Goal: Task Accomplishment & Management: Use online tool/utility

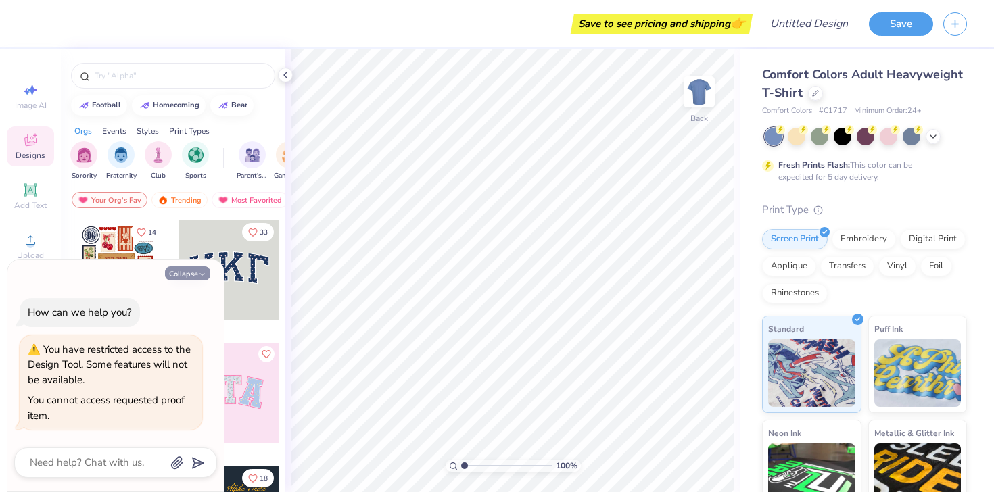
click at [192, 271] on button "Collapse" at bounding box center [187, 273] width 45 height 14
type textarea "x"
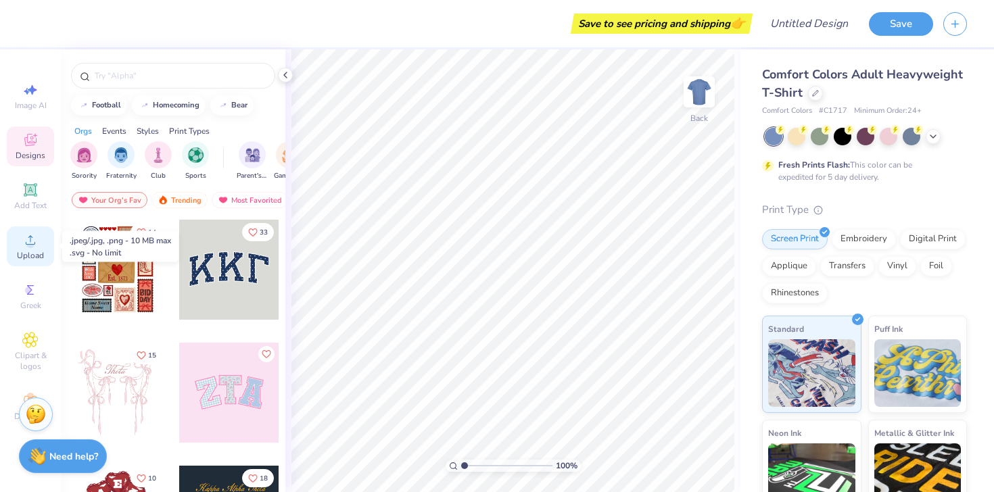
click at [25, 257] on span "Upload" at bounding box center [30, 255] width 27 height 11
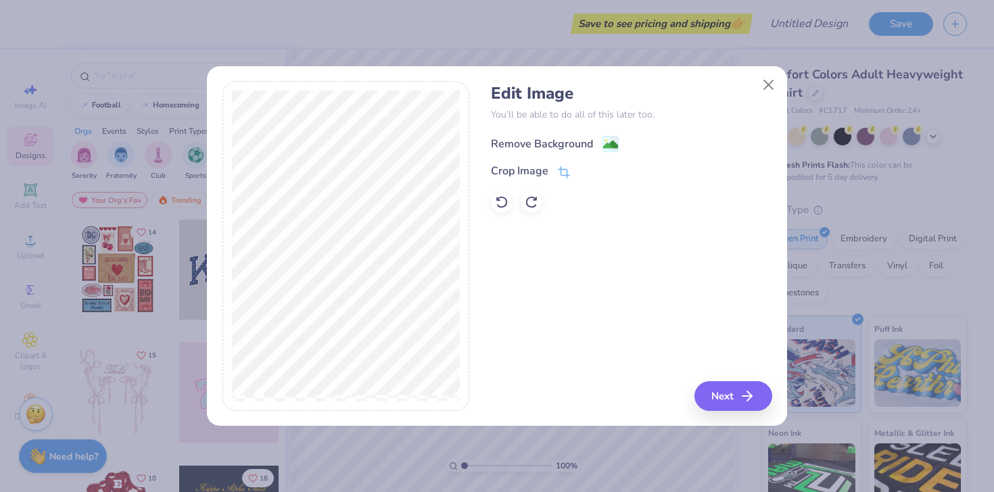
click at [567, 141] on div "Remove Background" at bounding box center [542, 144] width 102 height 16
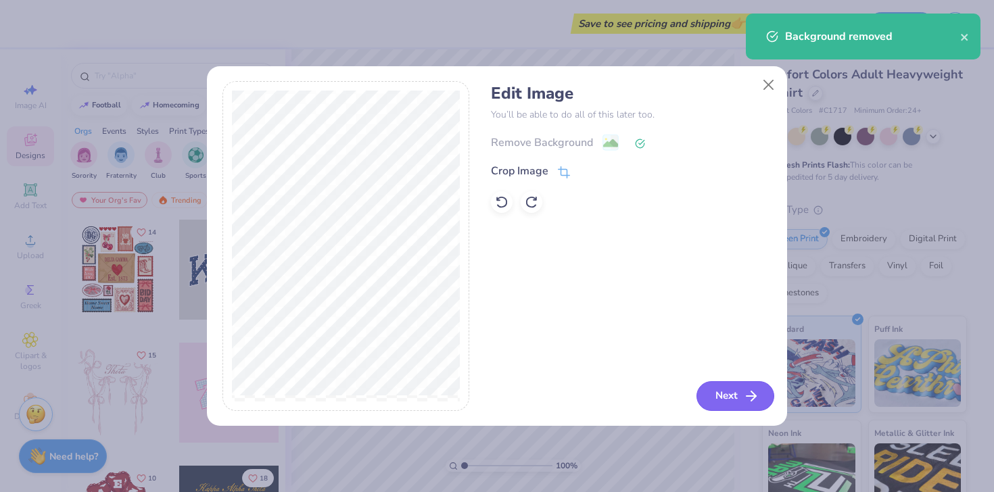
click at [737, 390] on button "Next" at bounding box center [736, 396] width 78 height 30
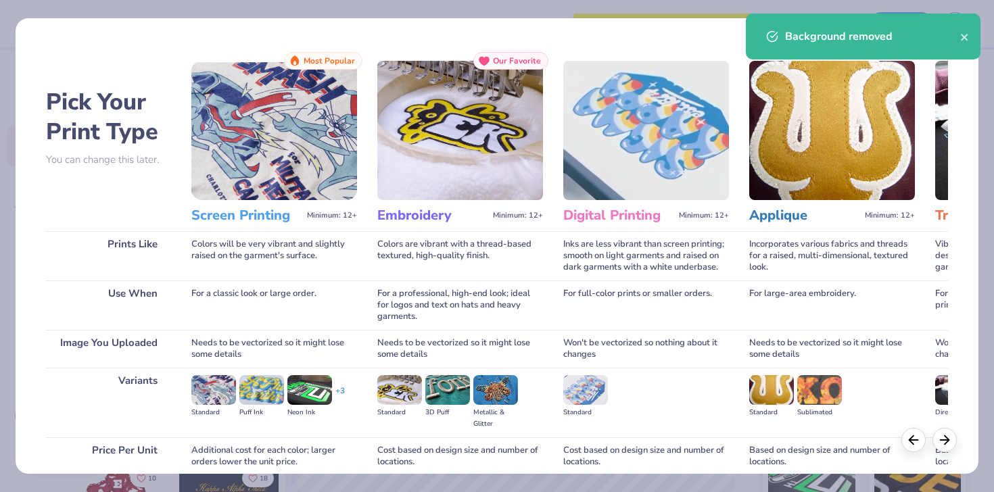
scroll to position [114, 0]
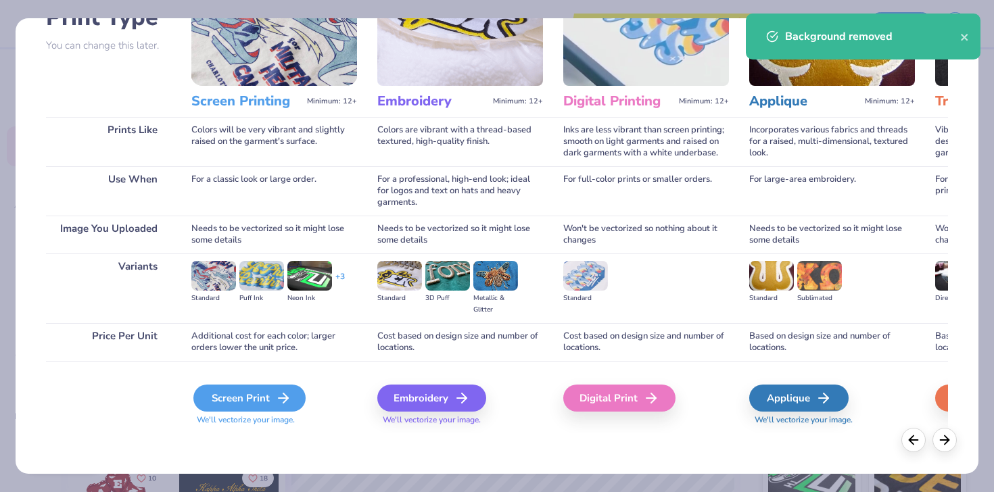
click at [243, 396] on div "Screen Print" at bounding box center [249, 398] width 112 height 27
